Goal: Task Accomplishment & Management: Manage account settings

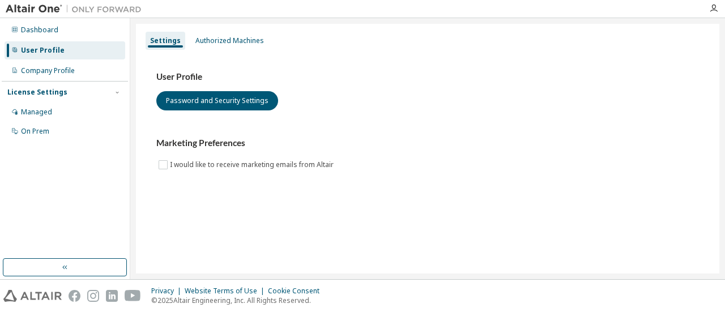
click at [603, 285] on div "Privacy Website Terms of Use Cookie Consent © 2025 Altair Engineering, Inc. All…" at bounding box center [362, 296] width 725 height 32
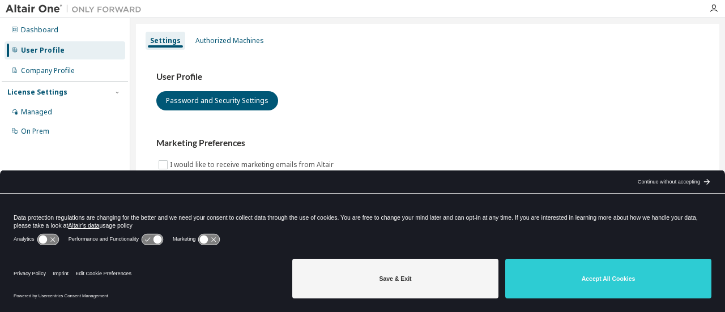
click at [603, 285] on button "Accept All Cookies" at bounding box center [609, 279] width 206 height 40
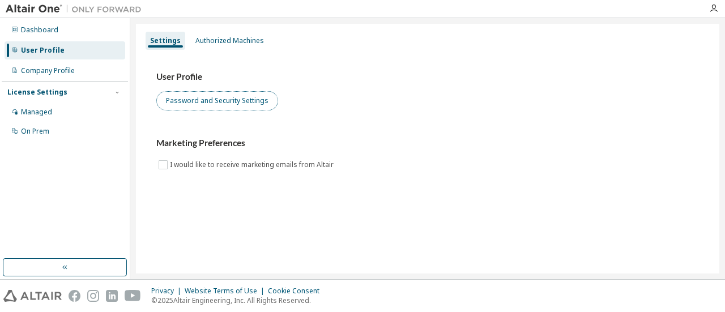
click at [178, 95] on button "Password and Security Settings" at bounding box center [217, 100] width 122 height 19
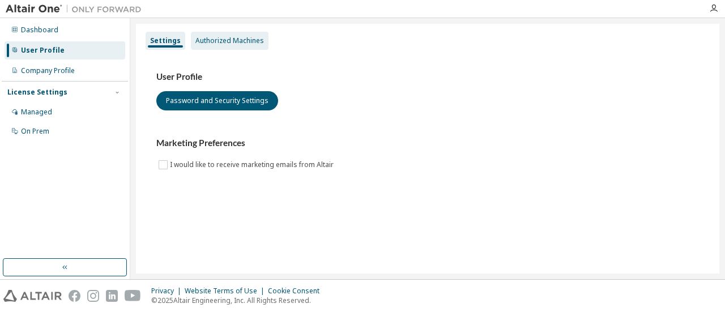
click at [215, 44] on div "Authorized Machines" at bounding box center [230, 40] width 69 height 9
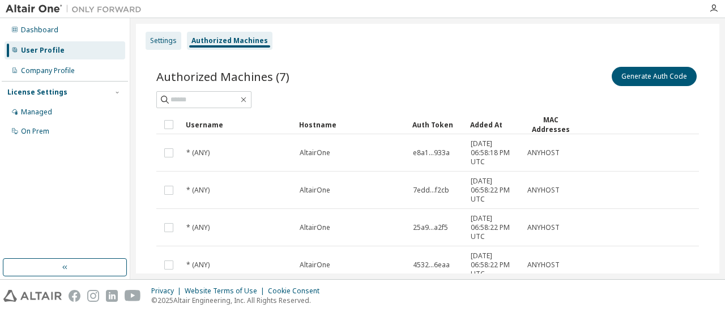
click at [168, 46] on div "Settings" at bounding box center [164, 41] width 36 height 18
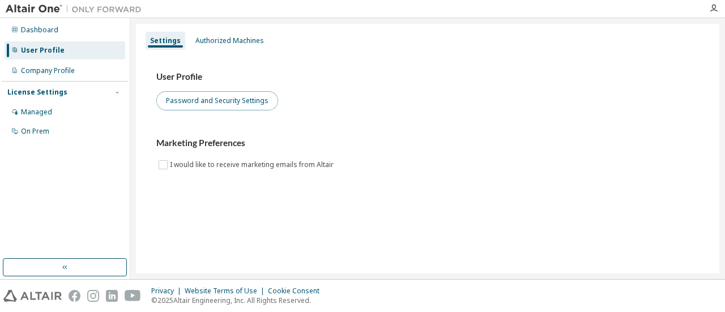
click at [207, 103] on button "Password and Security Settings" at bounding box center [217, 100] width 122 height 19
